Goal: Task Accomplishment & Management: Use online tool/utility

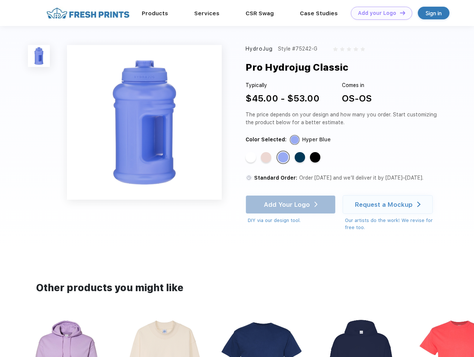
click at [379, 13] on link "Add your Logo Design Tool" at bounding box center [381, 13] width 61 height 13
click at [0, 0] on div "Design Tool" at bounding box center [0, 0] width 0 height 0
click at [400, 13] on link "Add your Logo Design Tool" at bounding box center [381, 13] width 61 height 13
click at [39, 56] on img at bounding box center [39, 56] width 22 height 22
click at [252, 158] on div "Standard Color" at bounding box center [251, 157] width 10 height 10
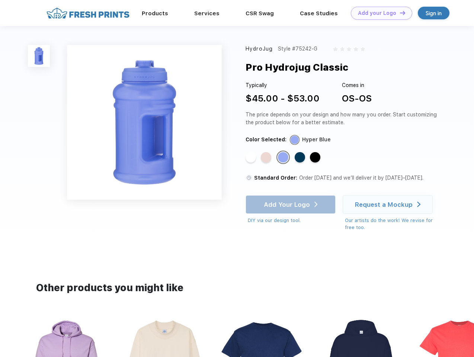
click at [267, 158] on div "Standard Color" at bounding box center [266, 157] width 10 height 10
click at [284, 158] on div "Standard Color" at bounding box center [283, 157] width 10 height 10
click at [301, 158] on div "Standard Color" at bounding box center [300, 157] width 10 height 10
click at [316, 158] on div "Standard Color" at bounding box center [315, 157] width 10 height 10
click at [292, 205] on div "Add Your Logo DIY via our design tool. Ah shoot! This product isn't up in our d…" at bounding box center [291, 209] width 90 height 29
